Goal: Contribute content

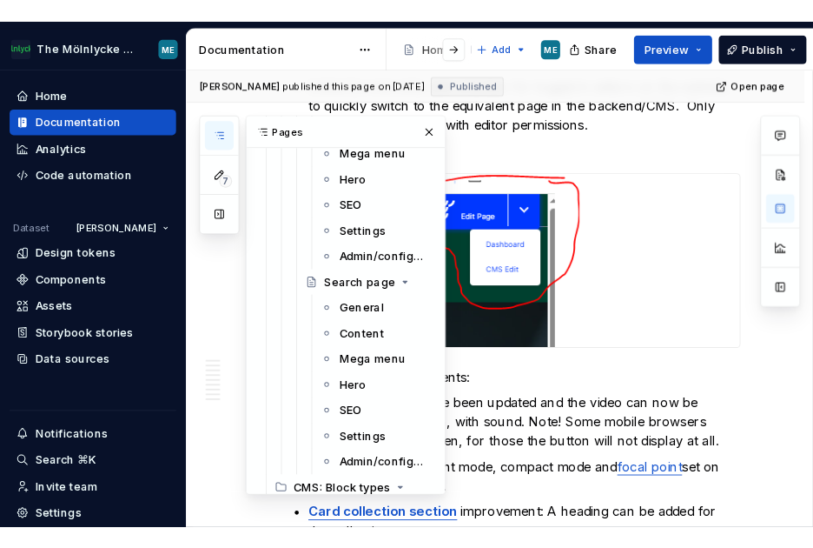
scroll to position [3693, 0]
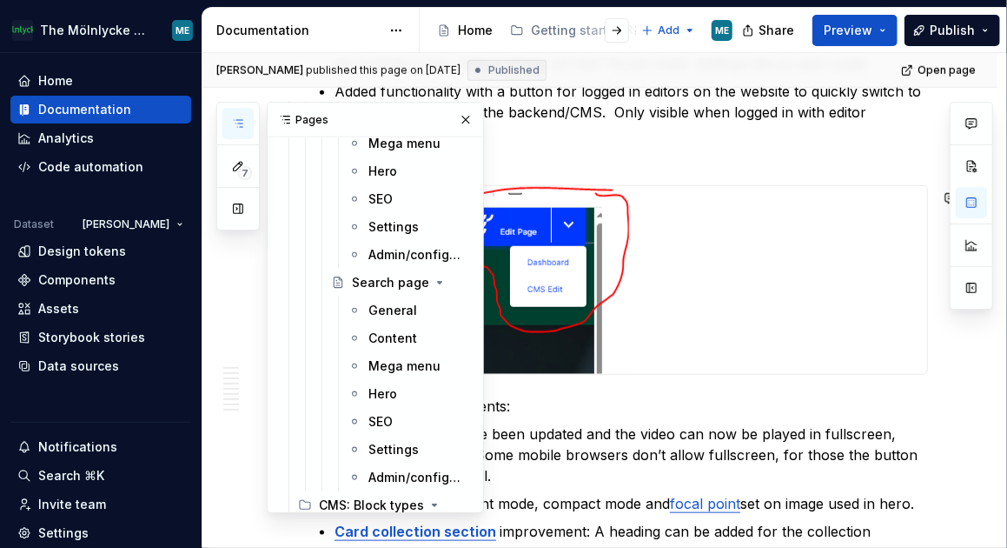
click at [714, 169] on div "Released [DATE] For markets having local product codes available for products i…" at bounding box center [621, 200] width 614 height 7100
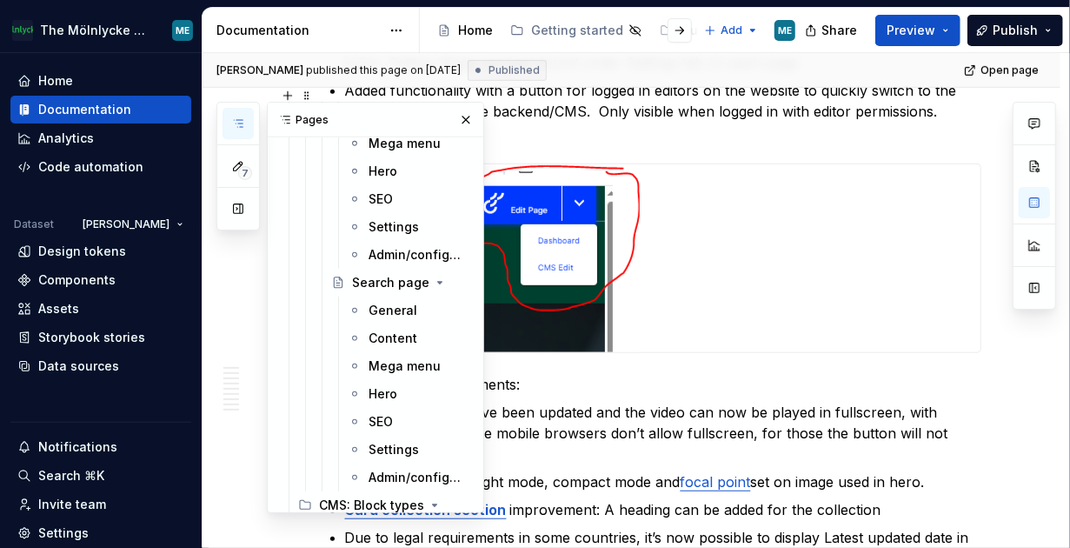
scroll to position [2357, 0]
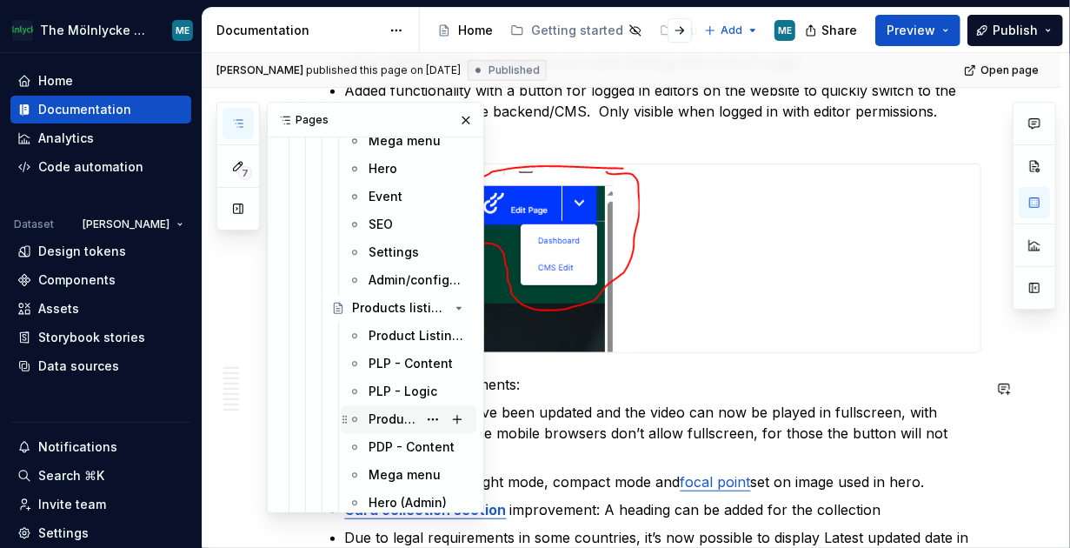
click at [401, 418] on div "Product Details Page" at bounding box center [392, 418] width 49 height 17
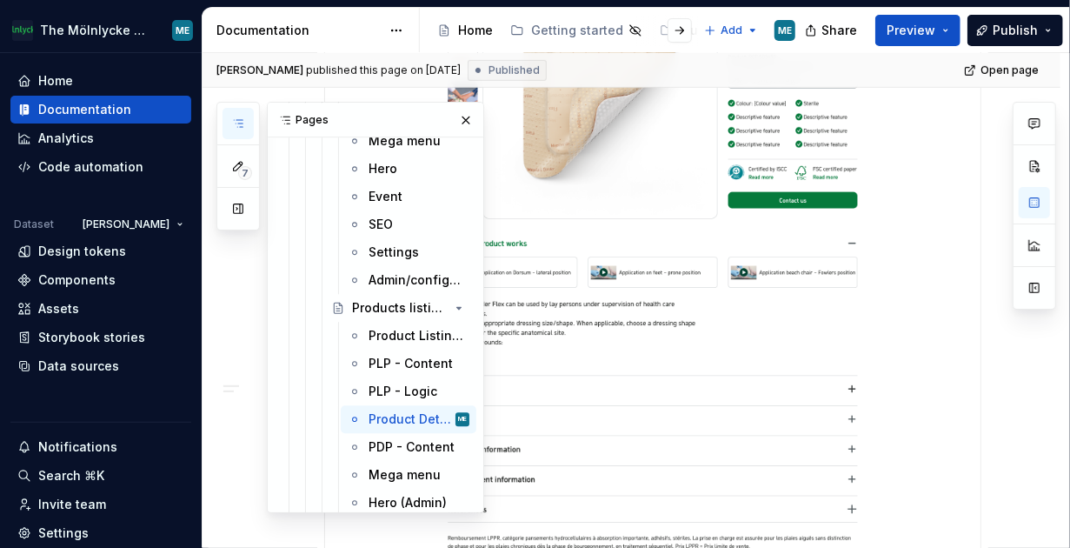
scroll to position [695, 0]
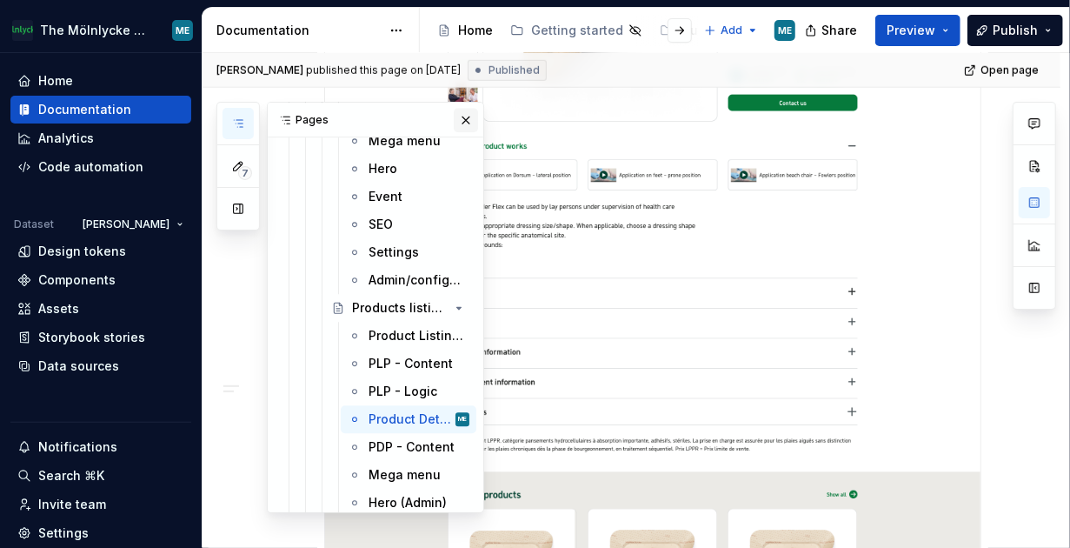
click at [454, 116] on button "button" at bounding box center [466, 120] width 24 height 24
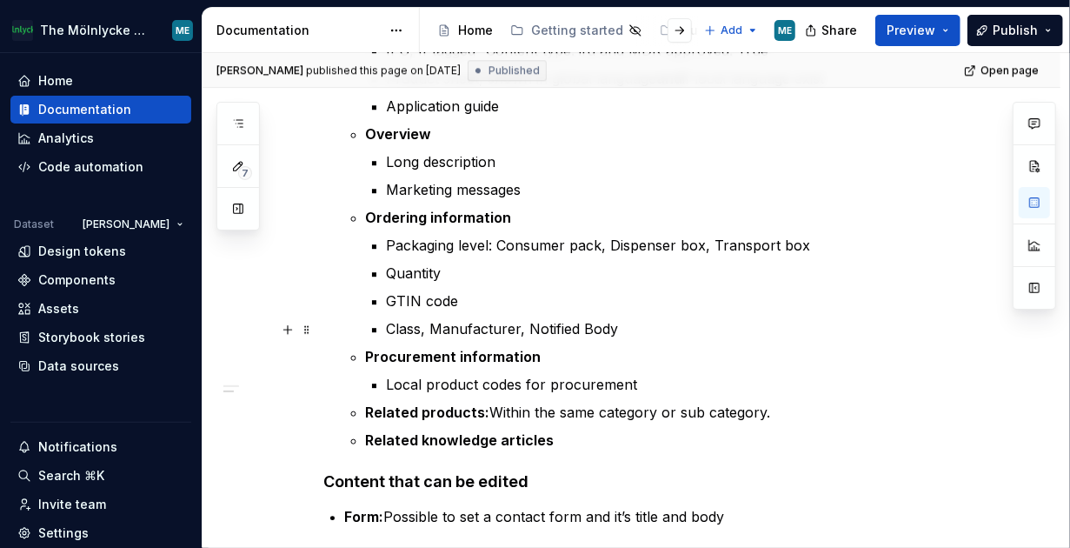
scroll to position [2433, 0]
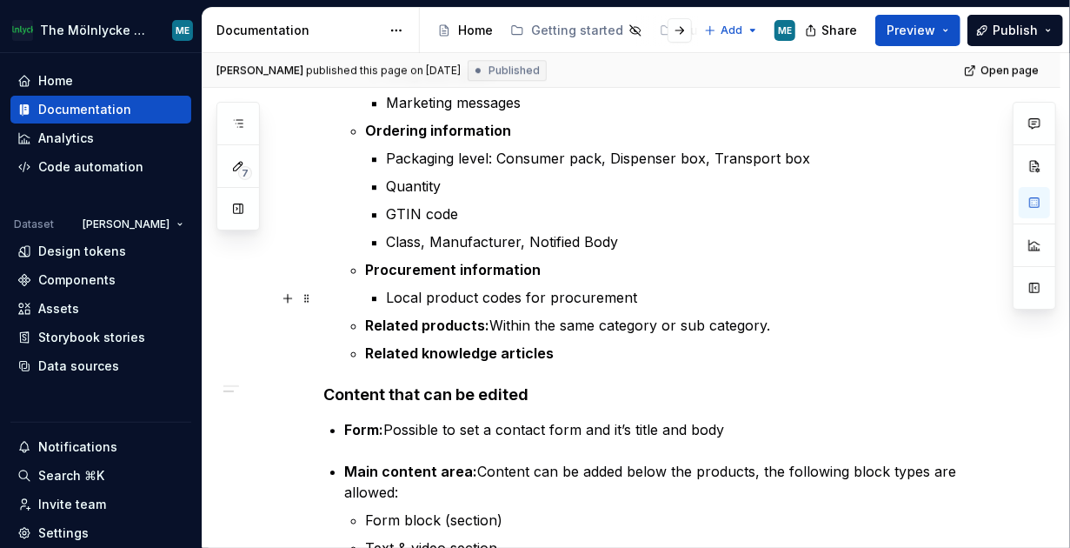
click at [665, 302] on p "Local product codes for procurement" at bounding box center [684, 297] width 594 height 21
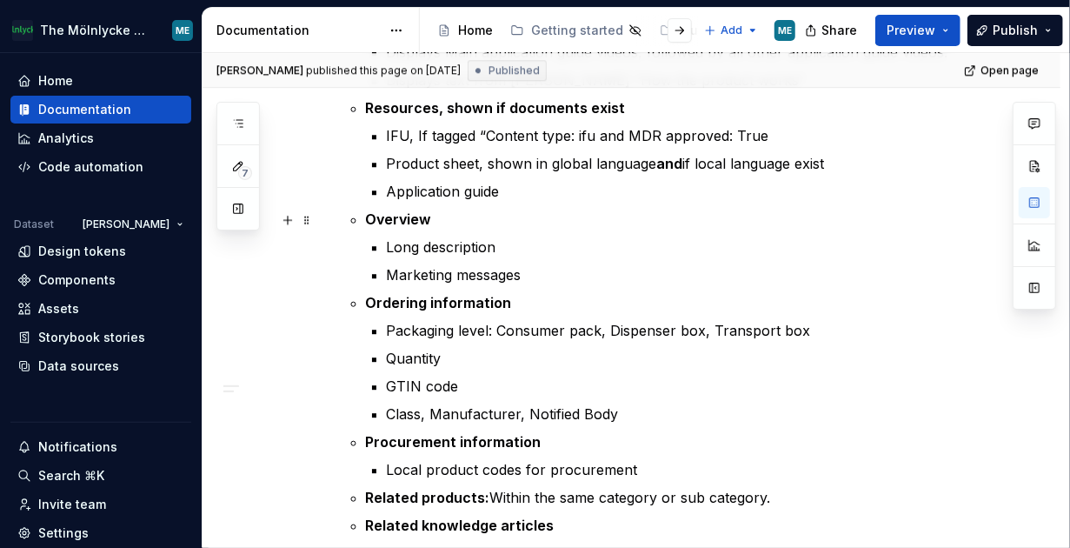
scroll to position [2346, 0]
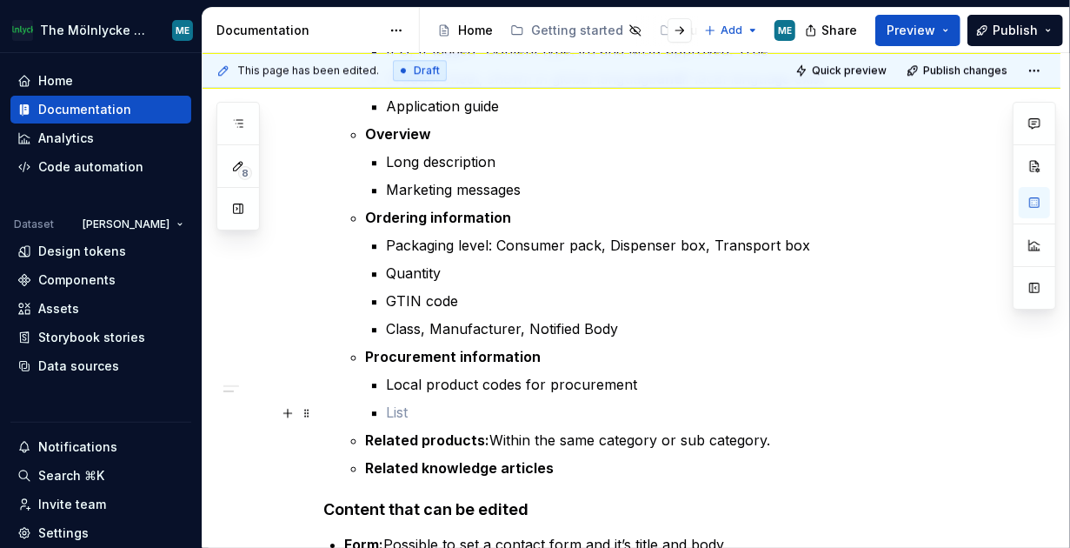
click at [388, 408] on p at bounding box center [684, 412] width 594 height 21
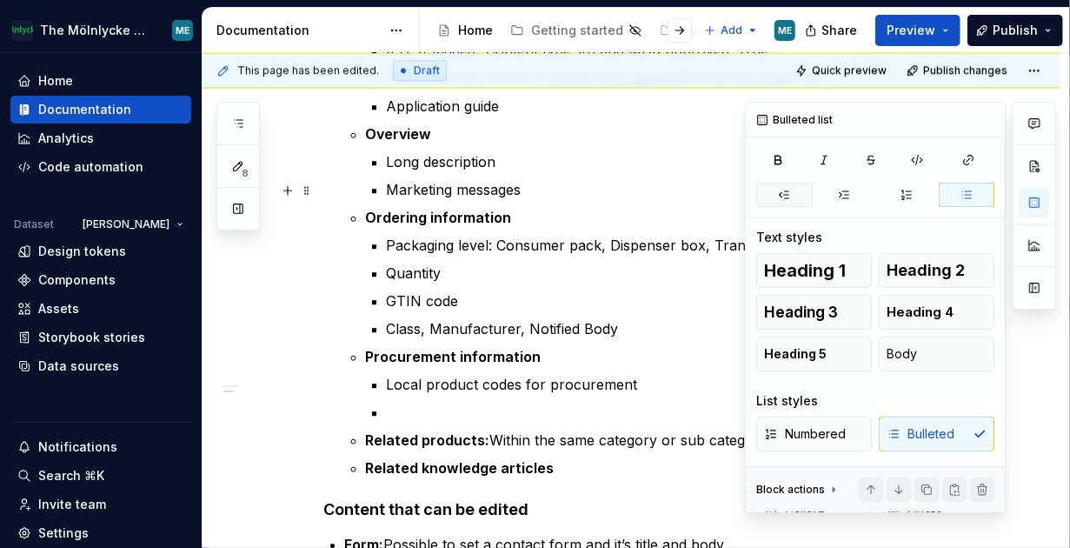
click at [714, 198] on icon "button" at bounding box center [784, 195] width 14 height 14
type textarea "*"
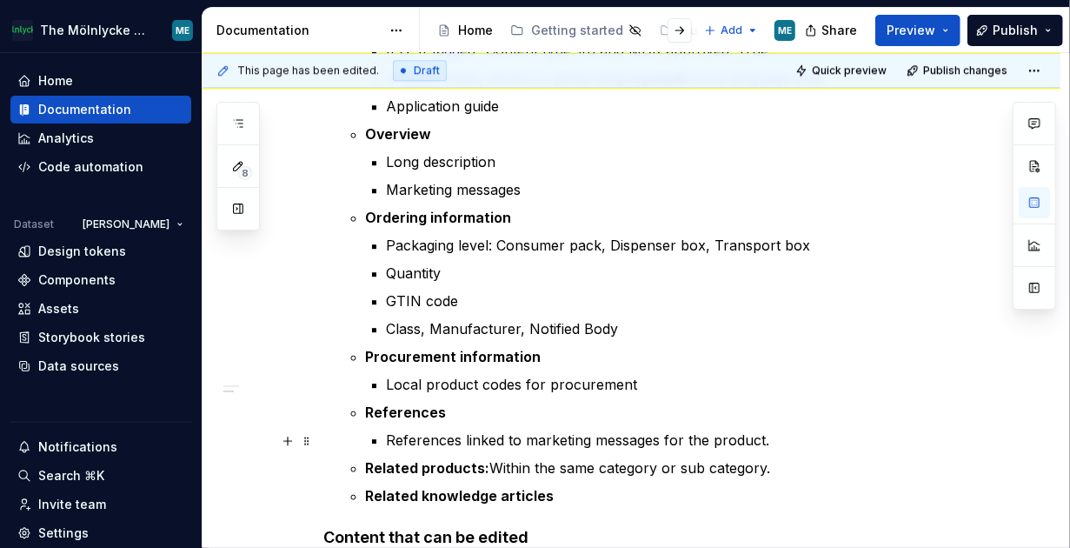
click at [714, 435] on p "References linked to marketing messages for the product." at bounding box center [684, 439] width 594 height 21
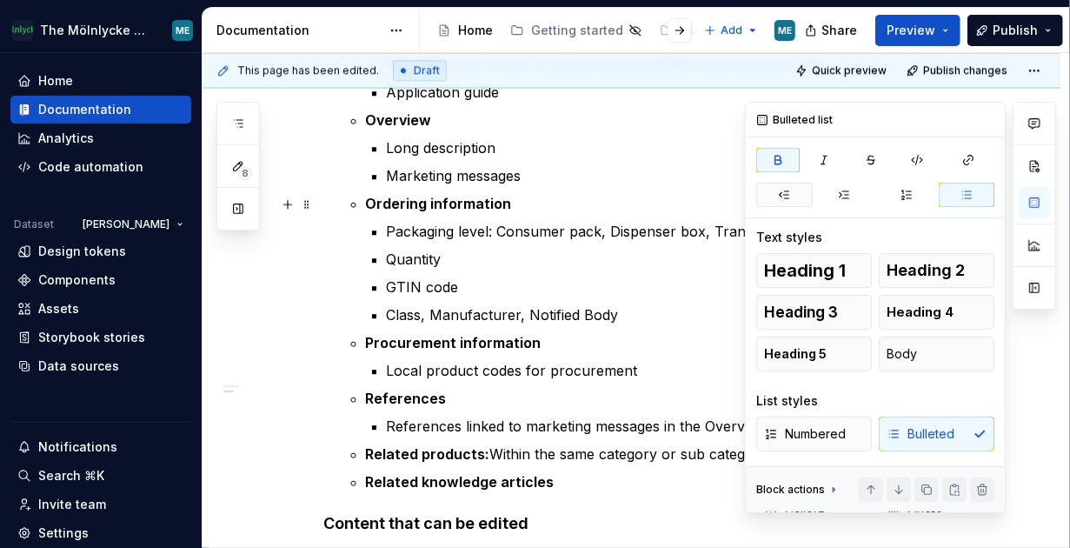
click at [714, 195] on button "button" at bounding box center [784, 195] width 56 height 24
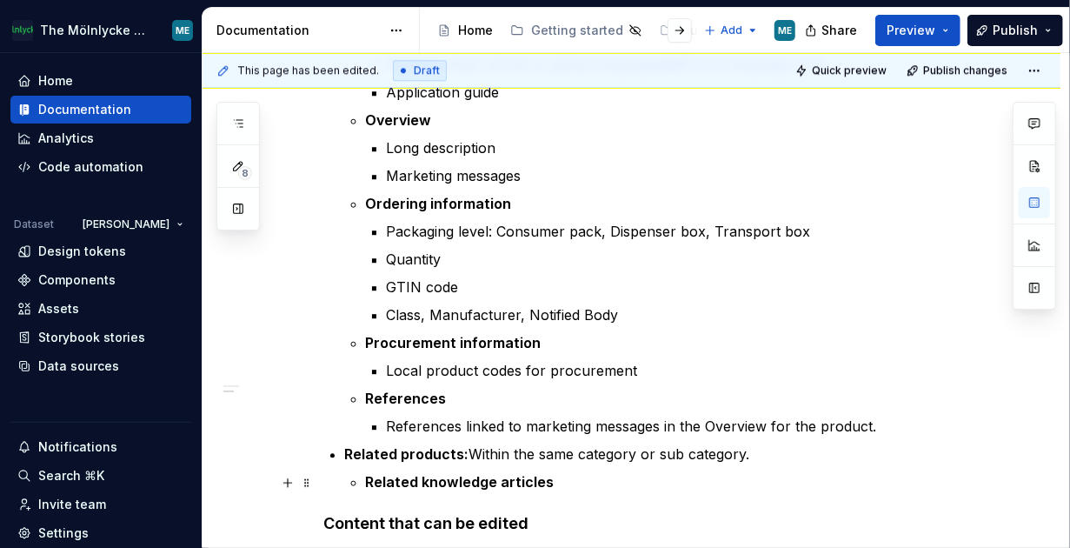
click at [368, 484] on strong "Related knowledge articles" at bounding box center [460, 481] width 189 height 17
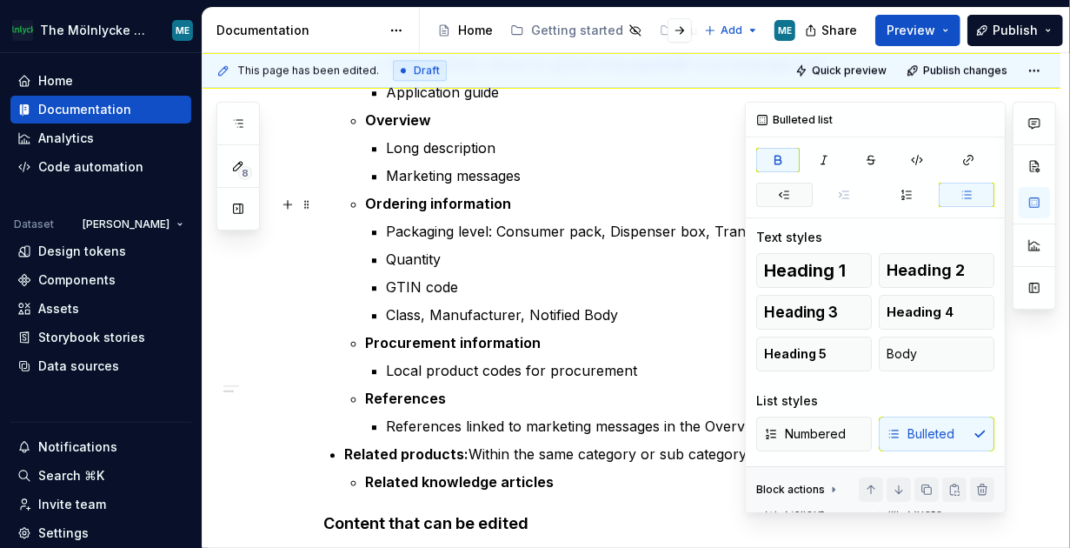
click at [714, 188] on icon "button" at bounding box center [784, 195] width 14 height 14
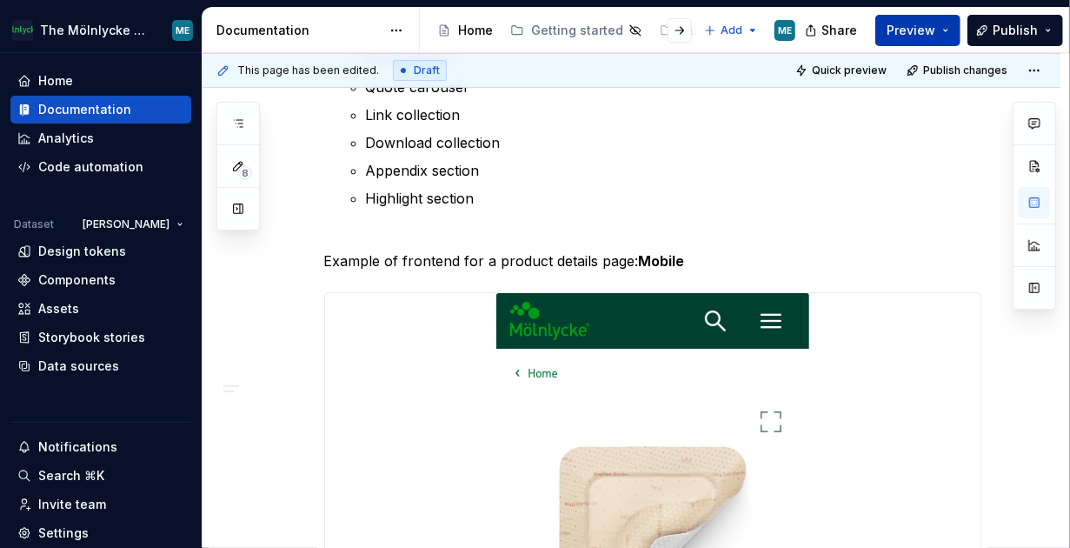
scroll to position [3142, 0]
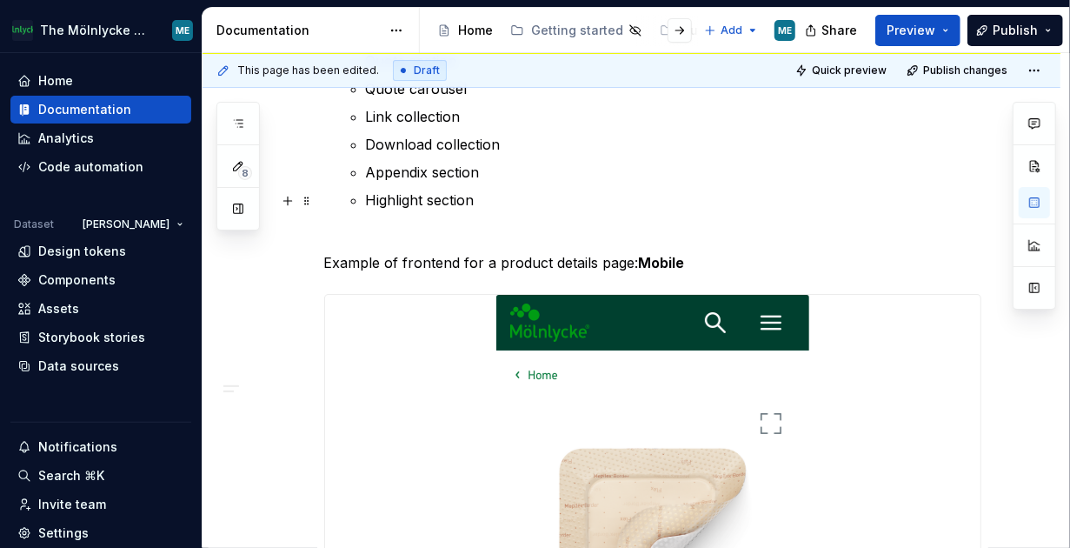
click at [714, 183] on ul "Form block (section) Text & video section Text & image section Card collection …" at bounding box center [673, 43] width 615 height 375
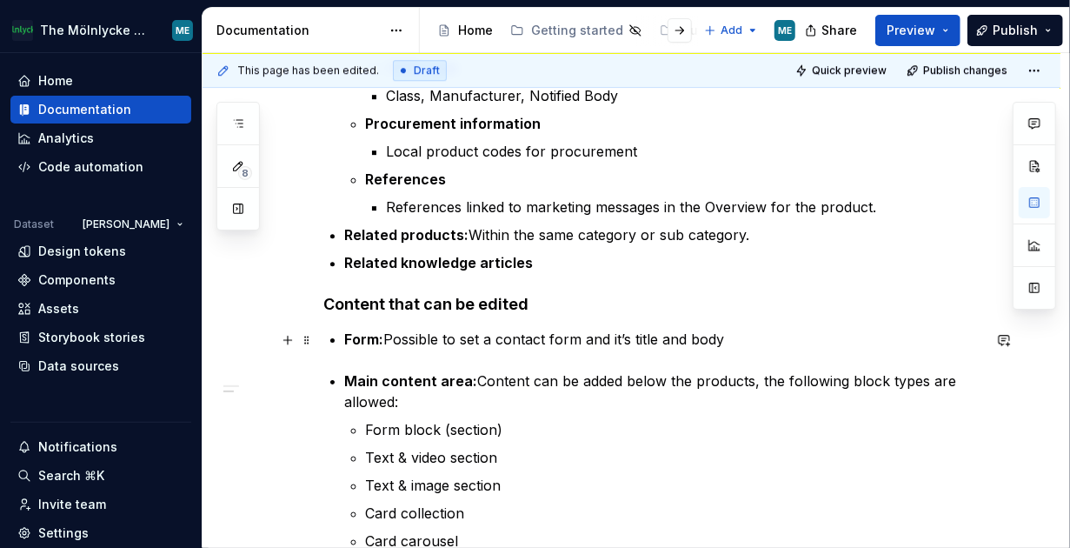
scroll to position [2601, 0]
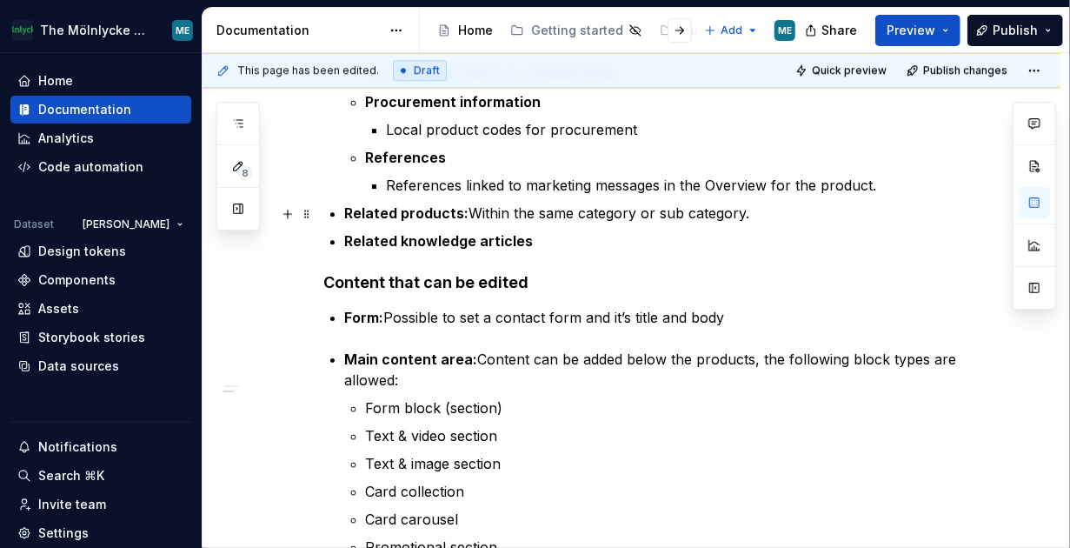
click at [714, 215] on p "Related products: Within the same category or sub category." at bounding box center [663, 212] width 636 height 21
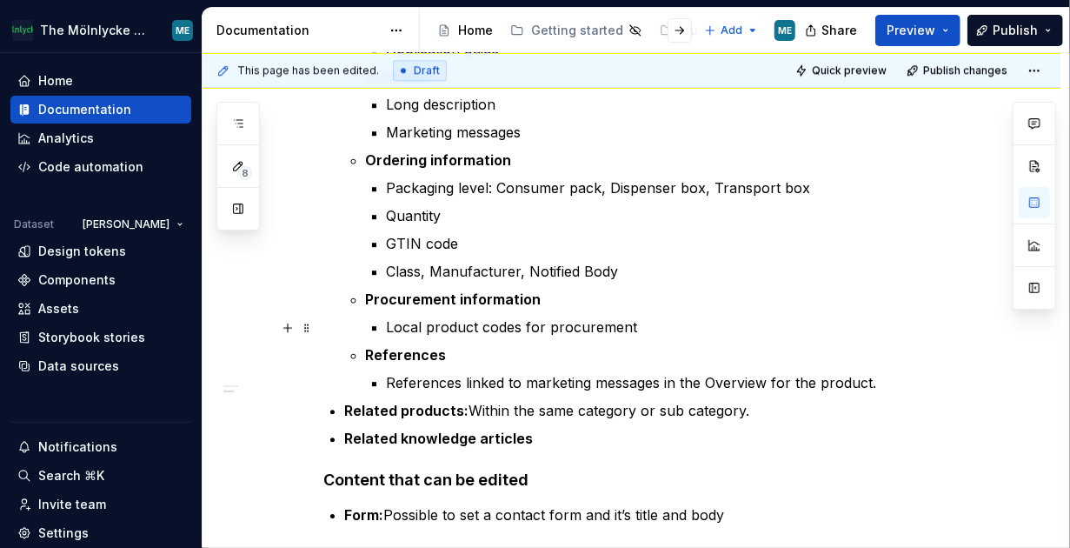
scroll to position [2427, 0]
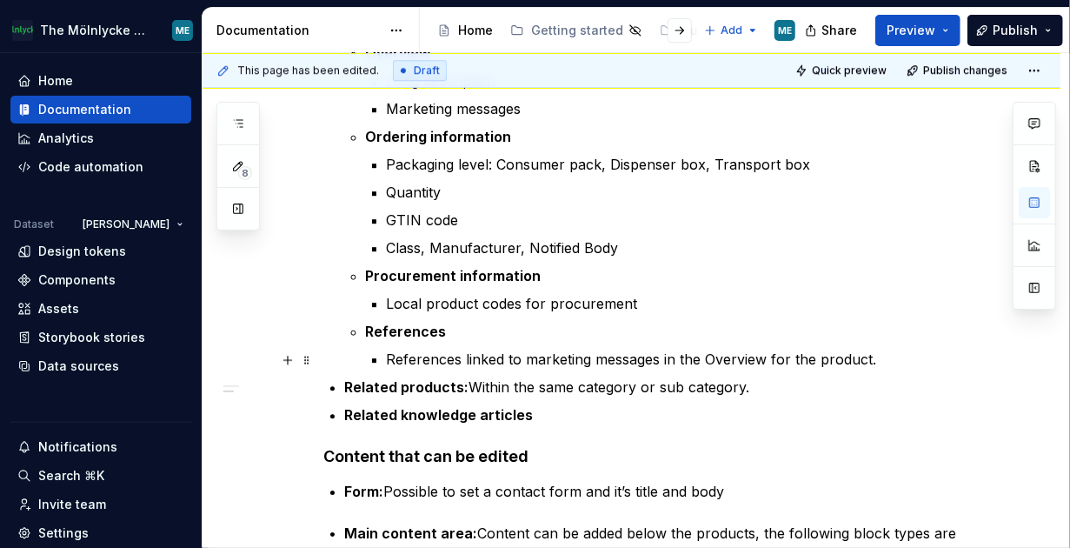
click at [714, 358] on p "References linked to marketing messages in the Overview for the product." at bounding box center [684, 358] width 594 height 21
click at [714, 418] on p "Related knowledge articles" at bounding box center [663, 414] width 636 height 21
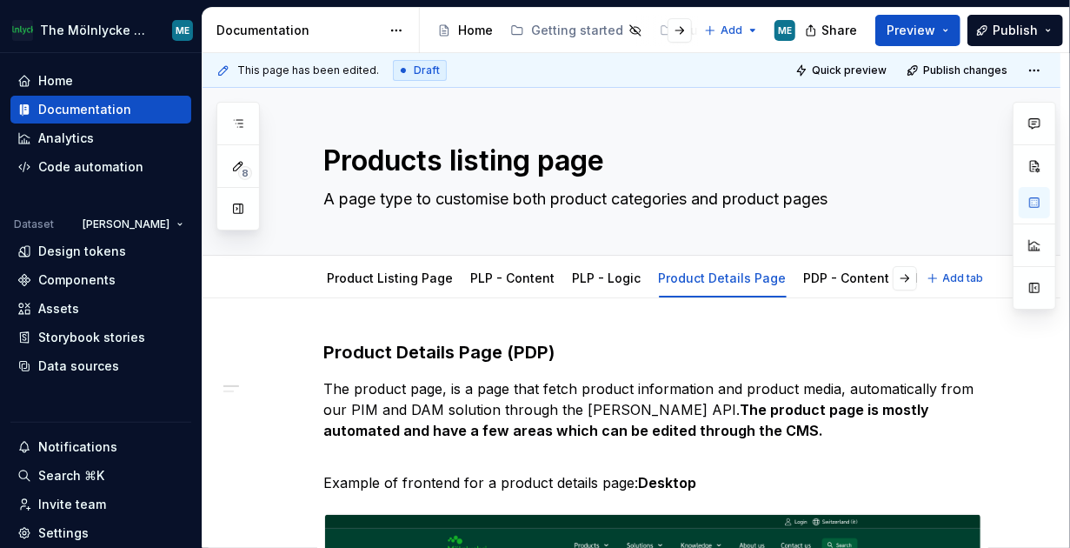
scroll to position [0, 0]
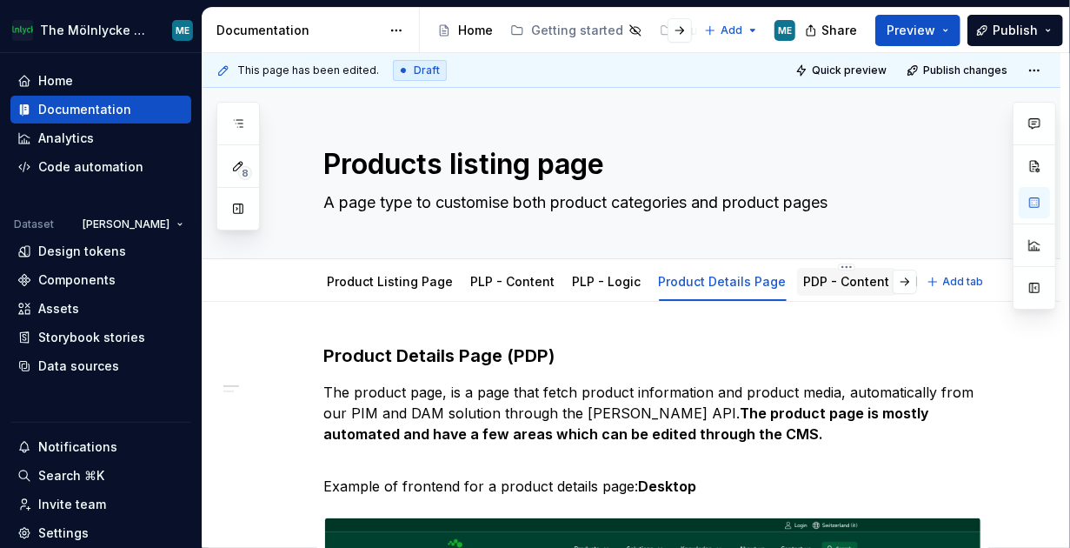
click at [714, 277] on link "PDP - Content" at bounding box center [847, 281] width 86 height 15
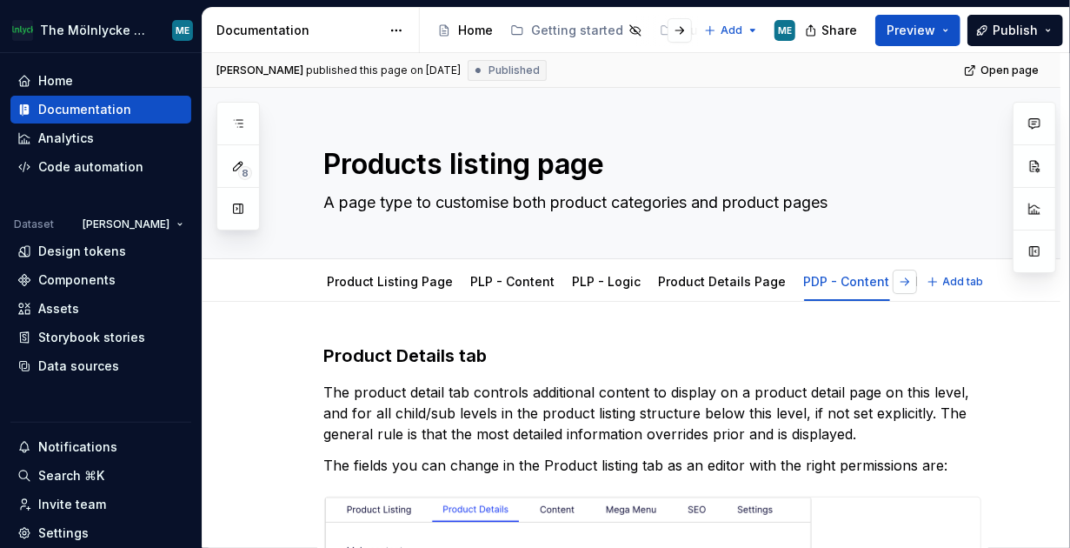
click at [714, 284] on button "button" at bounding box center [905, 281] width 24 height 24
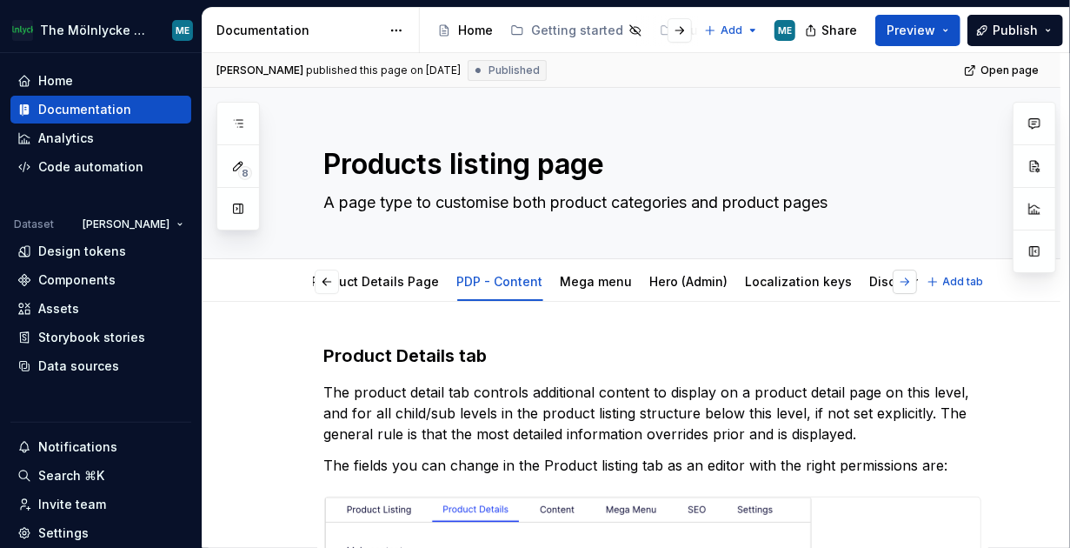
scroll to position [0, 390]
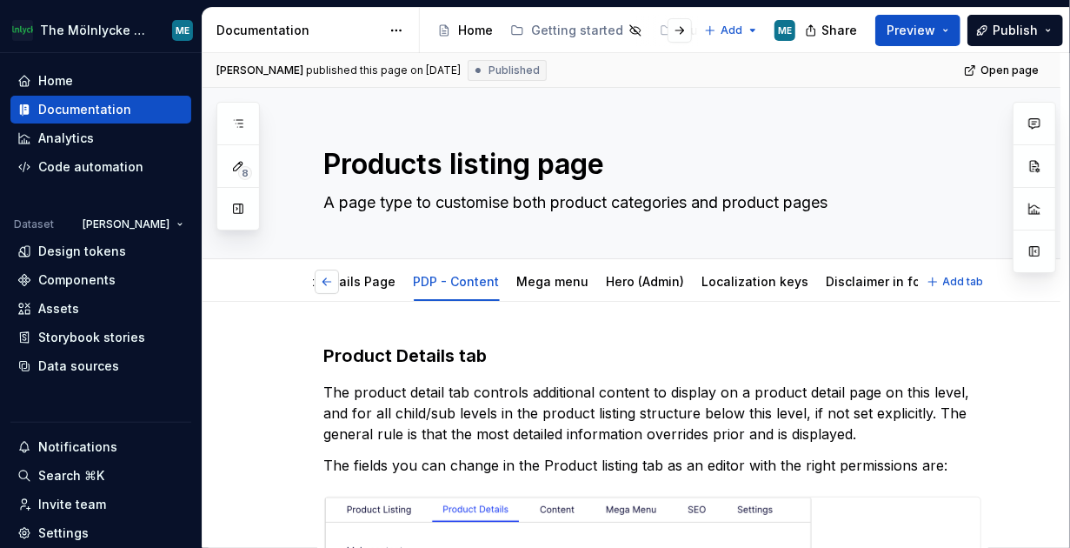
click at [322, 282] on button "button" at bounding box center [327, 281] width 24 height 24
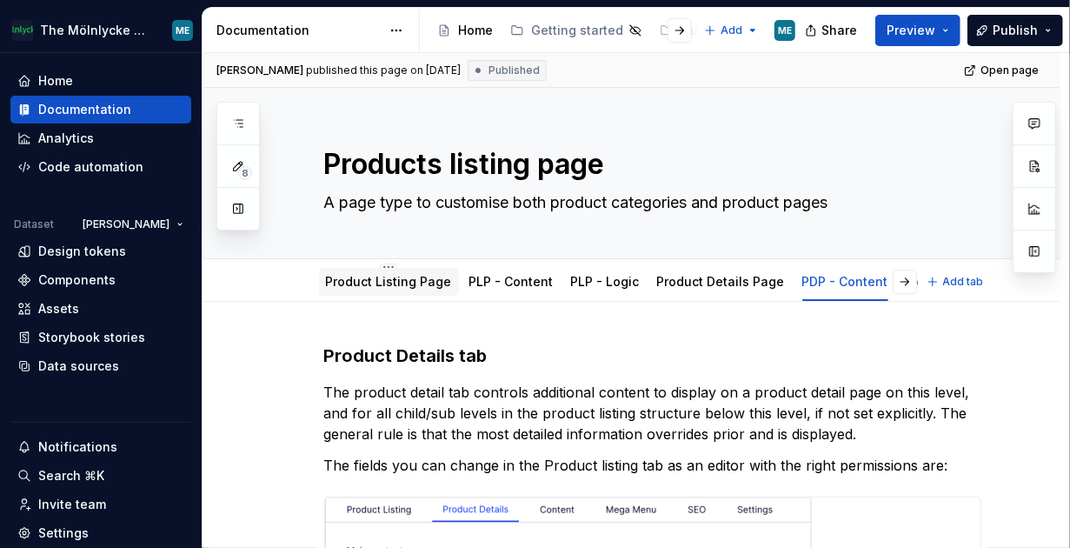
scroll to position [0, 0]
click at [688, 286] on link "Product Details Page" at bounding box center [723, 281] width 128 height 15
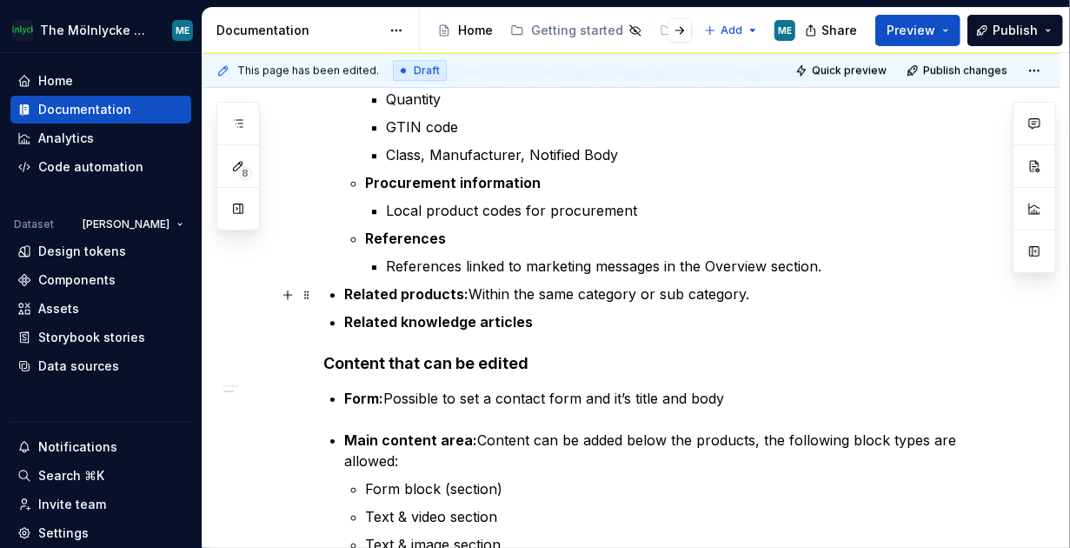
scroll to position [2607, 0]
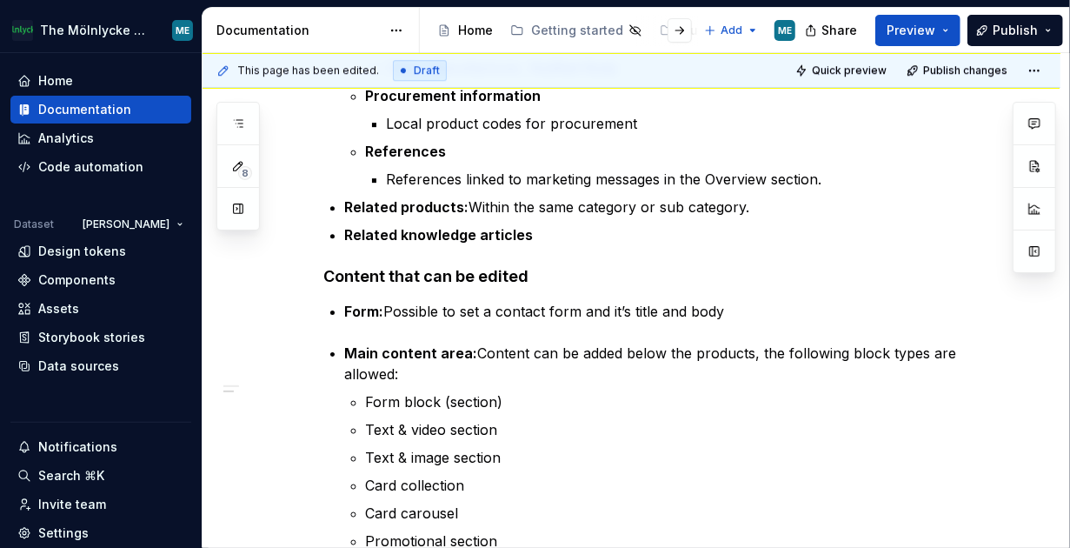
type textarea "*"
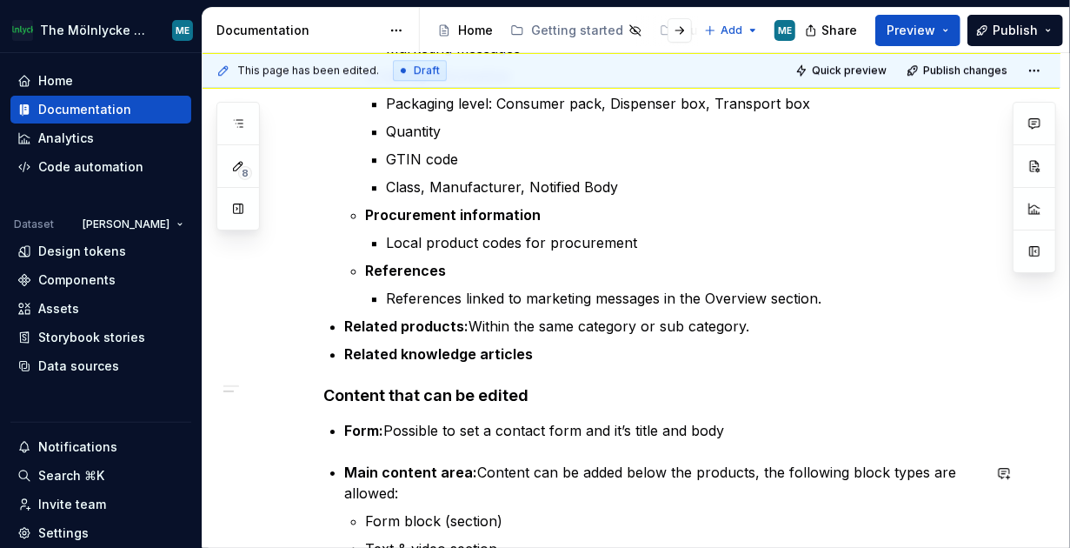
scroll to position [2433, 0]
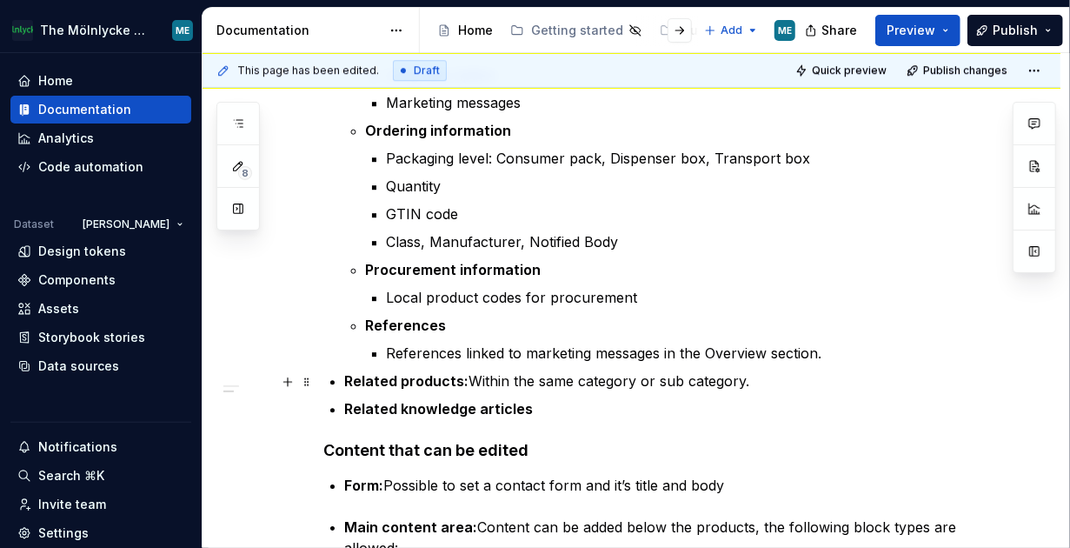
click at [714, 380] on p "Related products: Within the same category or sub category." at bounding box center [663, 380] width 636 height 21
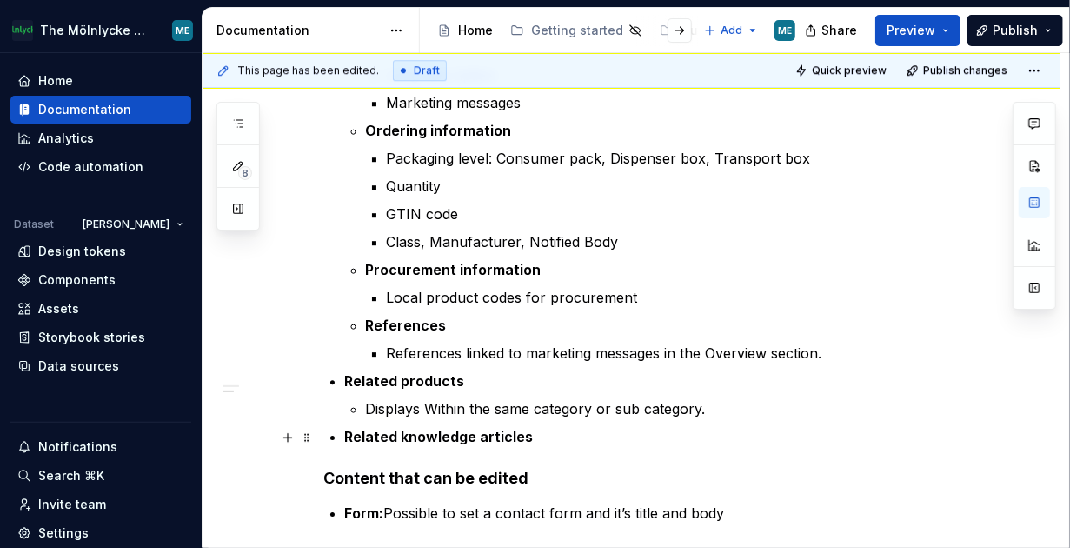
scroll to position [2520, 0]
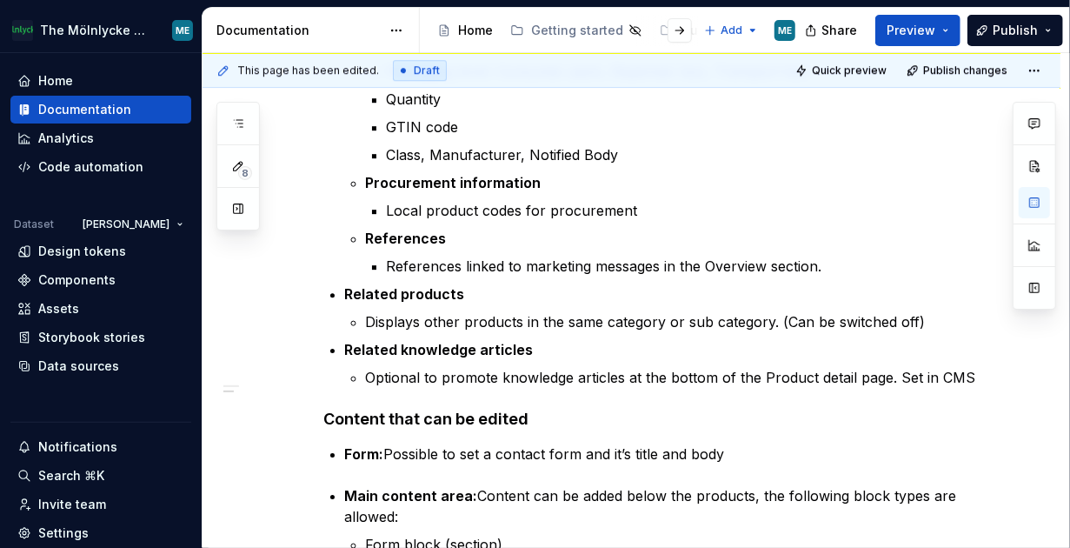
click at [714, 320] on p "Displays other products in the same category or sub category. (Can be switched …" at bounding box center [673, 321] width 615 height 21
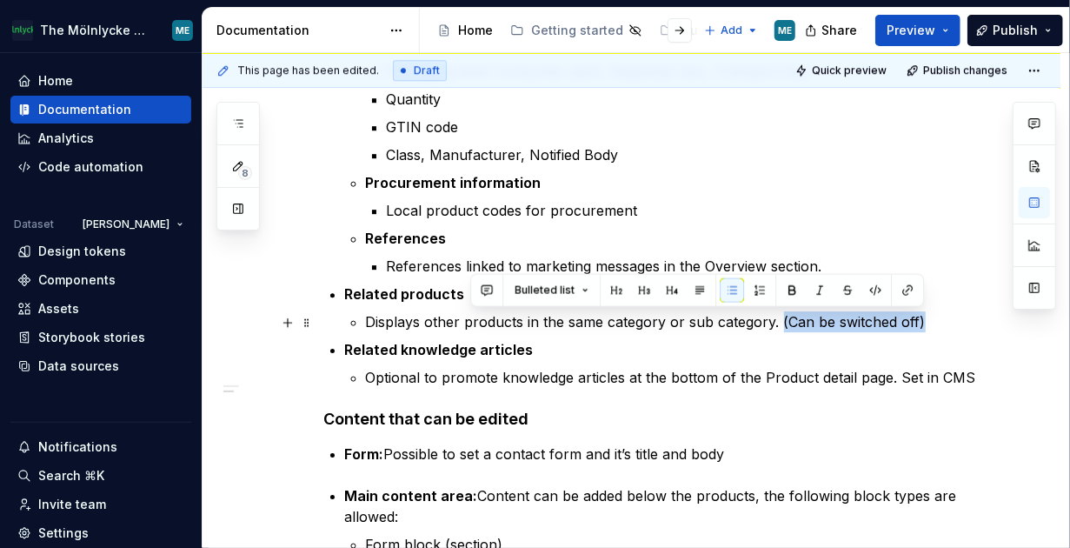
drag, startPoint x: 925, startPoint y: 321, endPoint x: 782, endPoint y: 325, distance: 142.6
click at [714, 326] on p "Displays other products in the same category or sub category. (Can be switched …" at bounding box center [673, 321] width 615 height 21
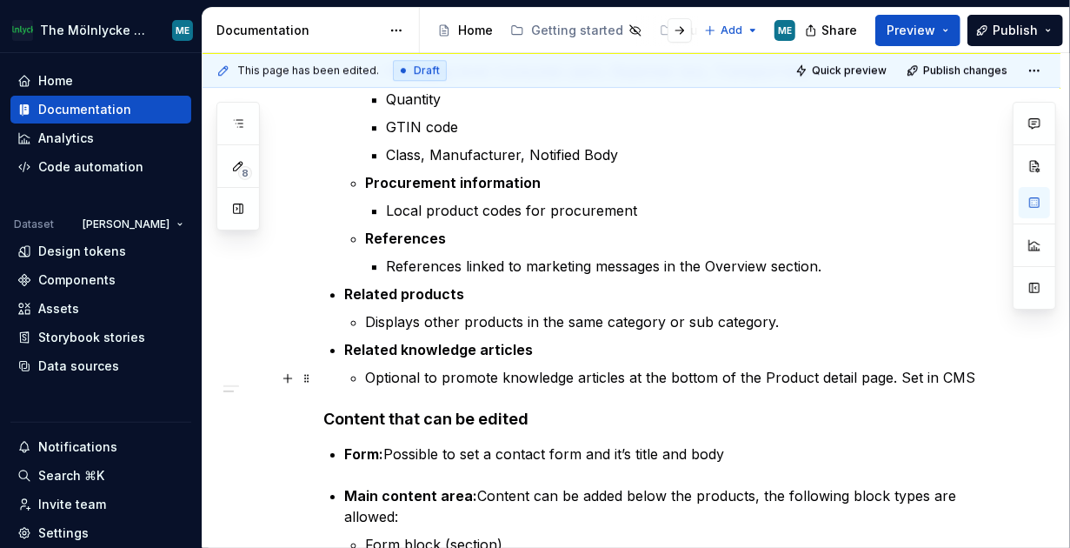
click at [714, 376] on p "Optional to promote knowledge articles at the bottom of the Product detail page…" at bounding box center [673, 377] width 615 height 21
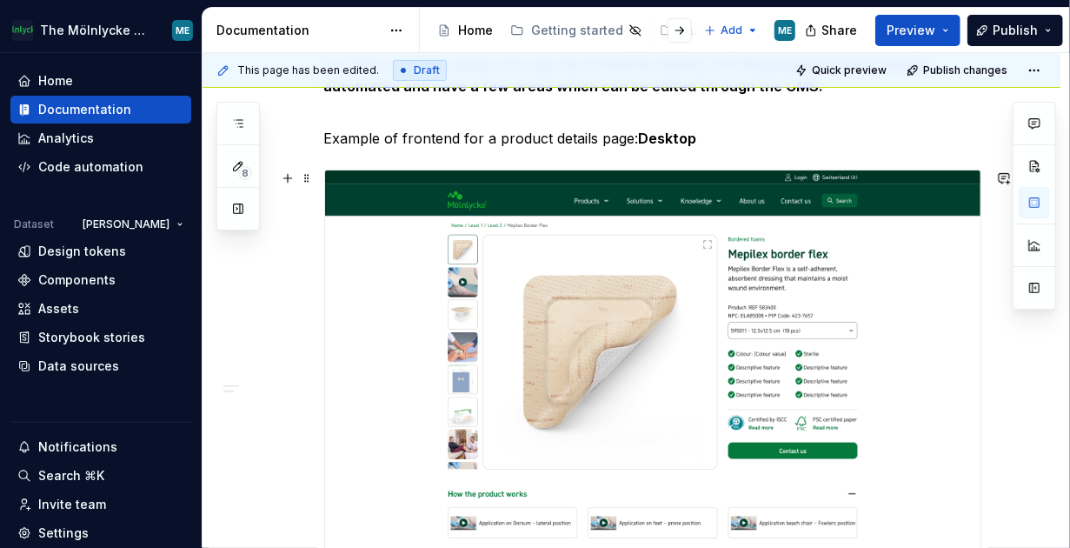
scroll to position [0, 0]
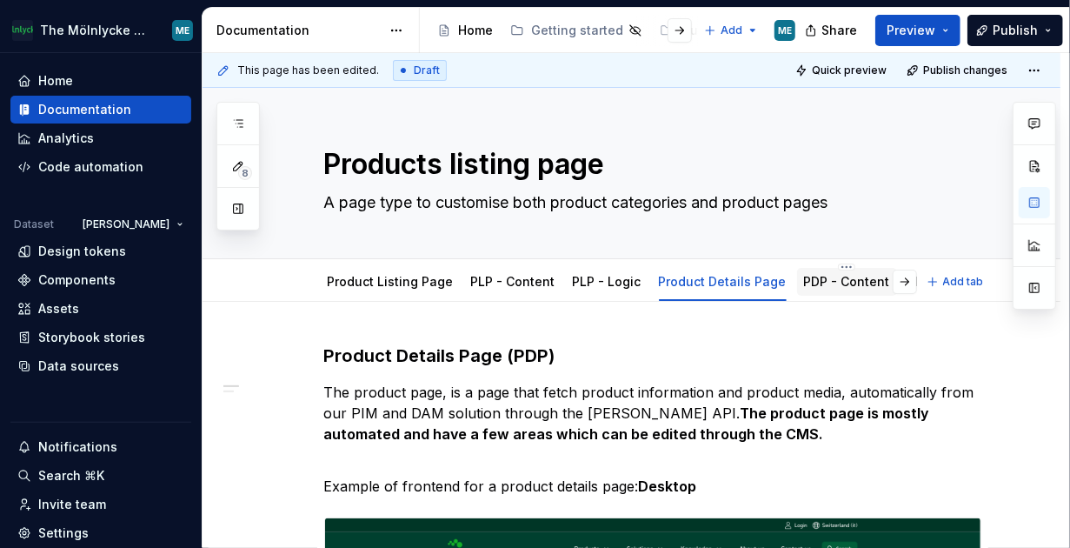
click at [714, 282] on link "PDP - Content" at bounding box center [847, 281] width 86 height 15
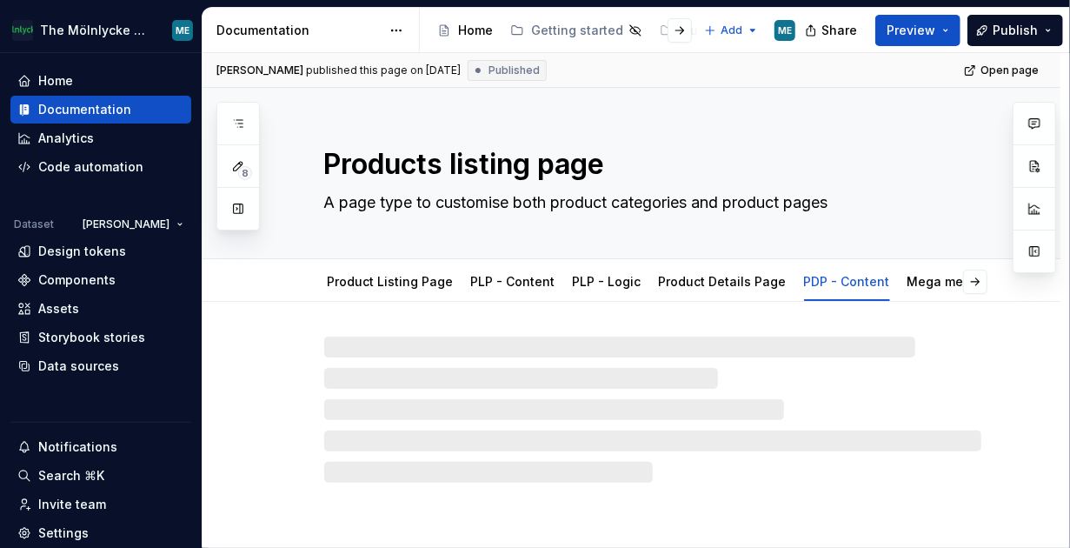
type textarea "*"
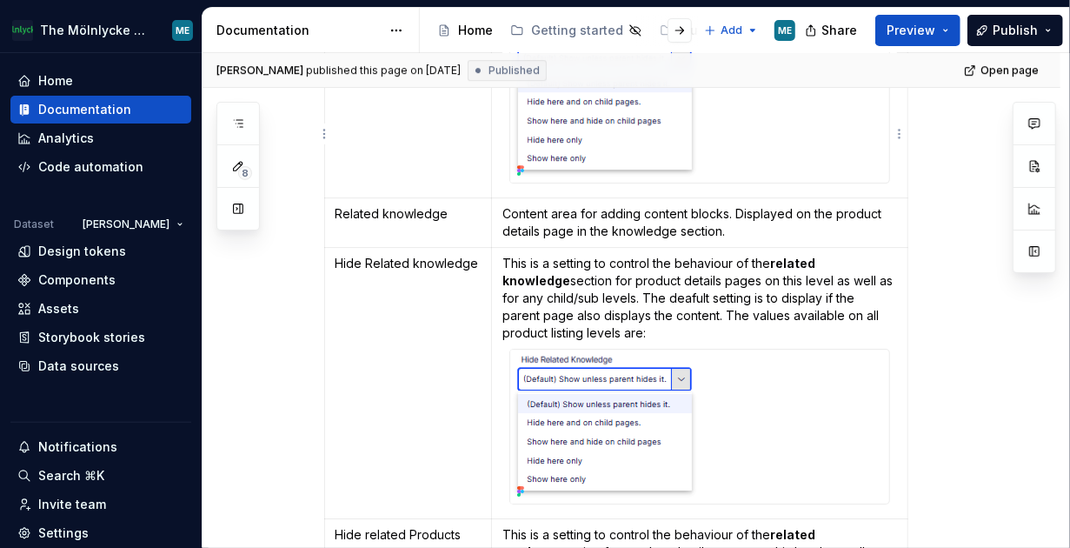
scroll to position [3215, 0]
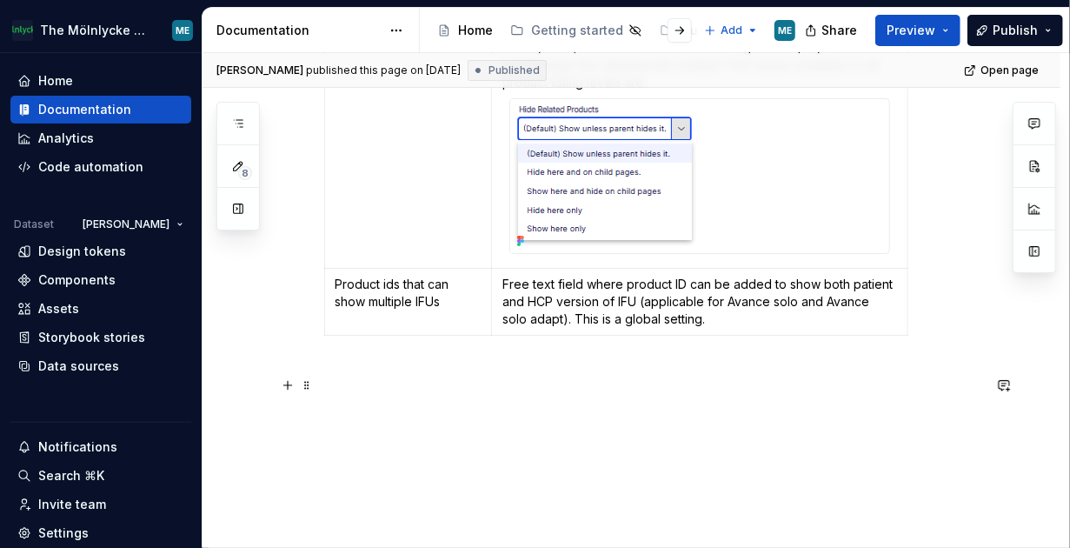
click at [654, 380] on p at bounding box center [652, 373] width 657 height 21
click at [711, 335] on td "Free text field where product ID can be added to show both patient and HCP vers…" at bounding box center [699, 302] width 415 height 67
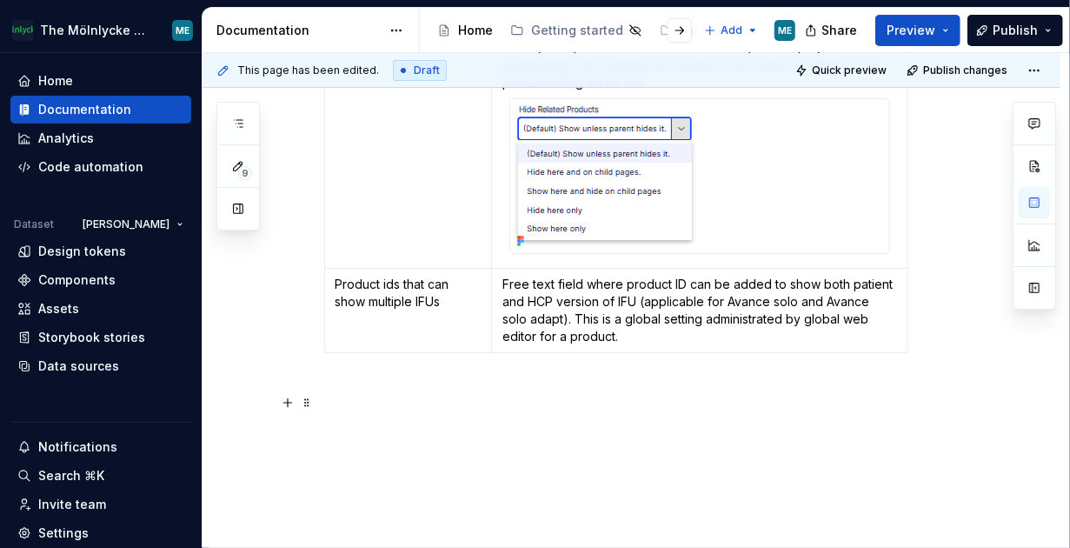
click at [631, 394] on p at bounding box center [652, 391] width 657 height 21
click at [714, 24] on button "Publish" at bounding box center [1015, 30] width 96 height 31
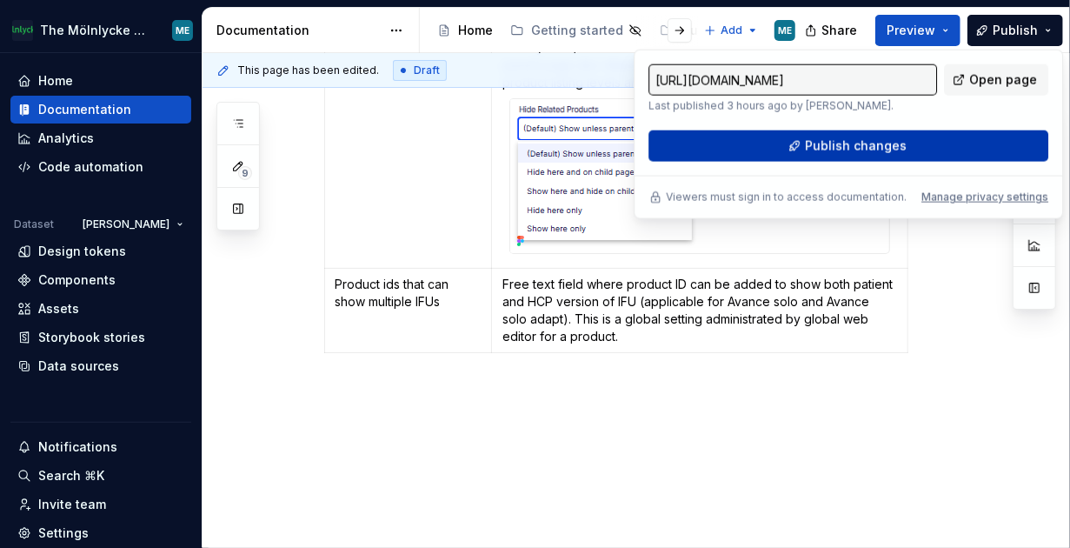
click at [714, 140] on span "Publish changes" at bounding box center [856, 145] width 102 height 17
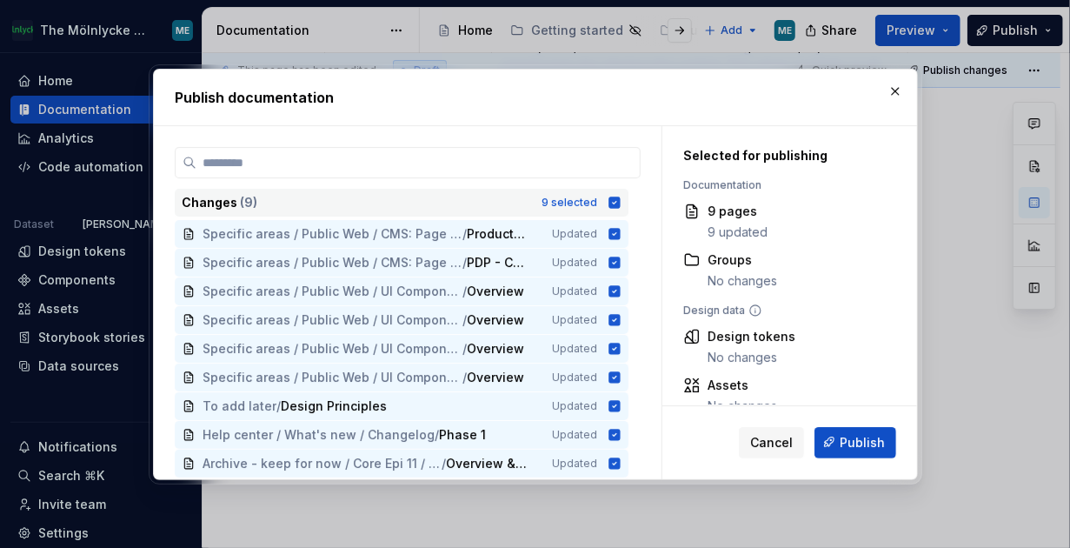
click at [620, 202] on icon at bounding box center [613, 201] width 11 height 11
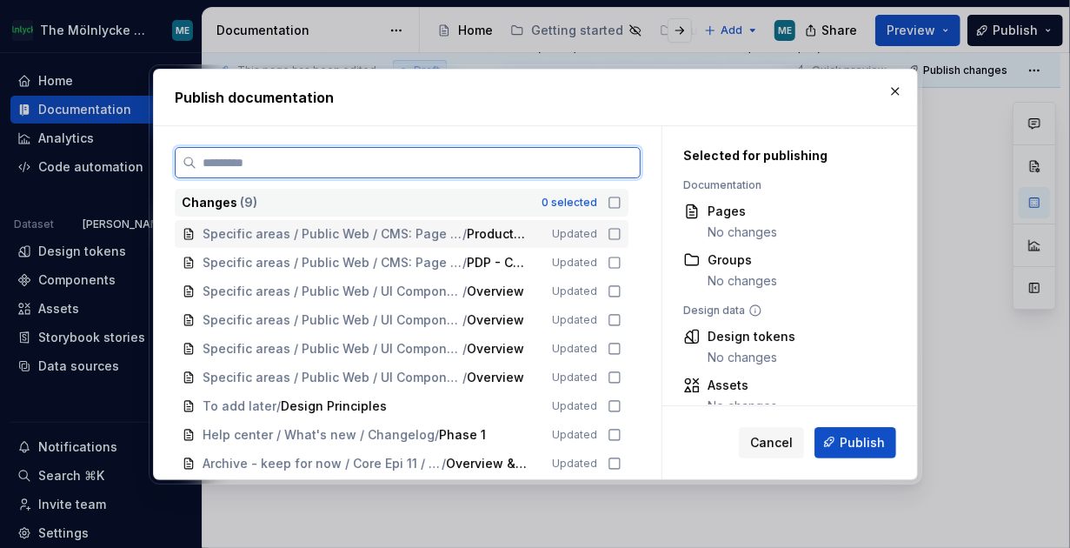
click at [614, 235] on icon at bounding box center [614, 234] width 14 height 14
click at [618, 268] on icon at bounding box center [614, 263] width 14 height 14
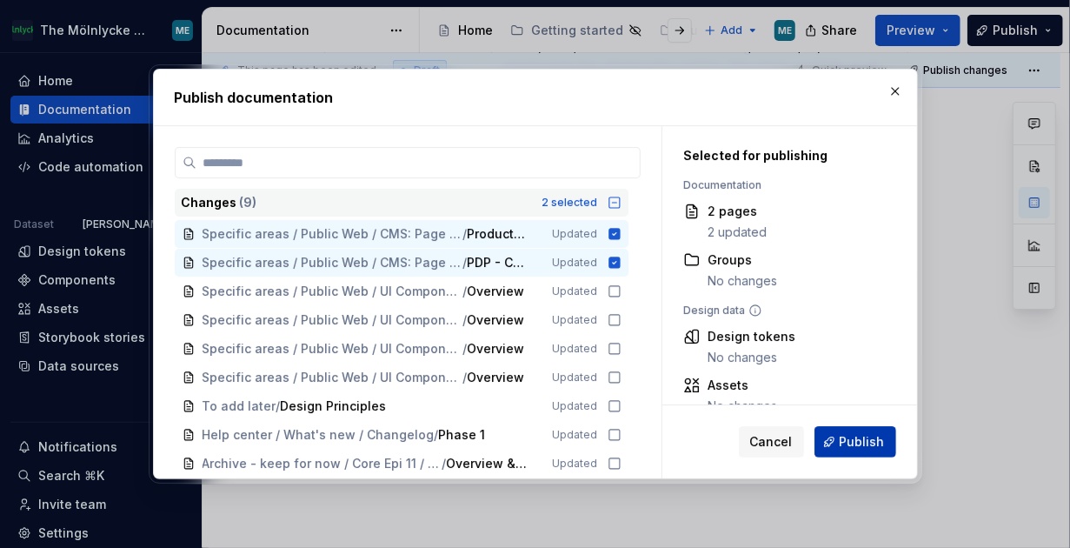
click at [714, 435] on span "Publish" at bounding box center [862, 441] width 45 height 17
type textarea "*"
